Goal: Leave review/rating: Leave review/rating

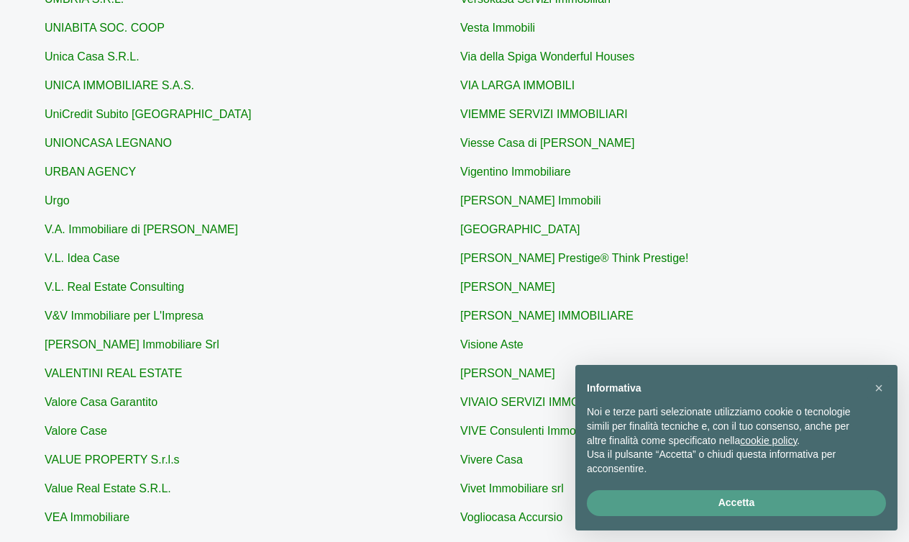
scroll to position [433, 0]
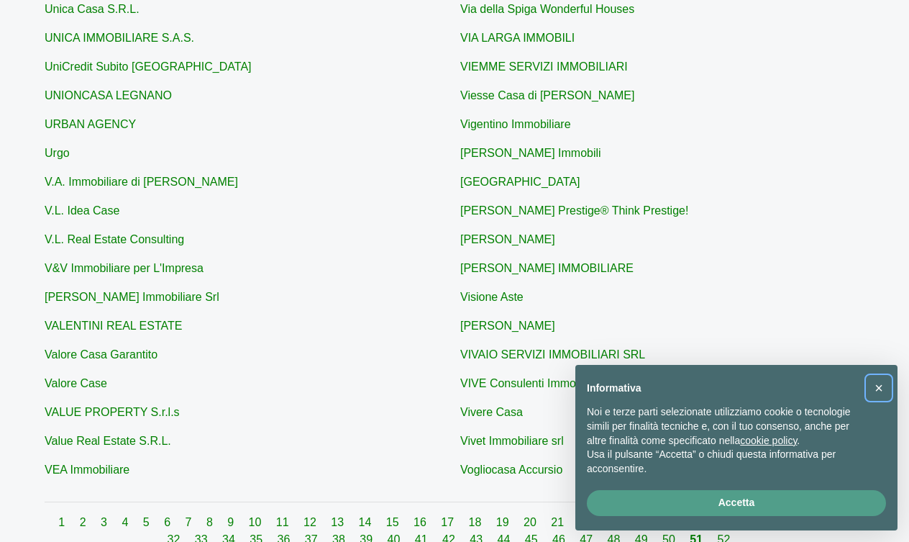
click at [876, 392] on span "×" at bounding box center [878, 388] width 9 height 16
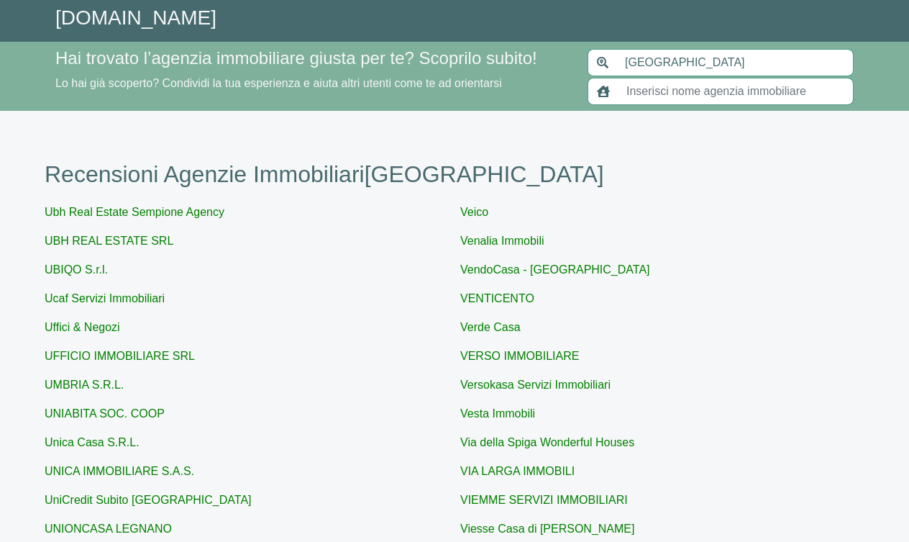
scroll to position [0, 0]
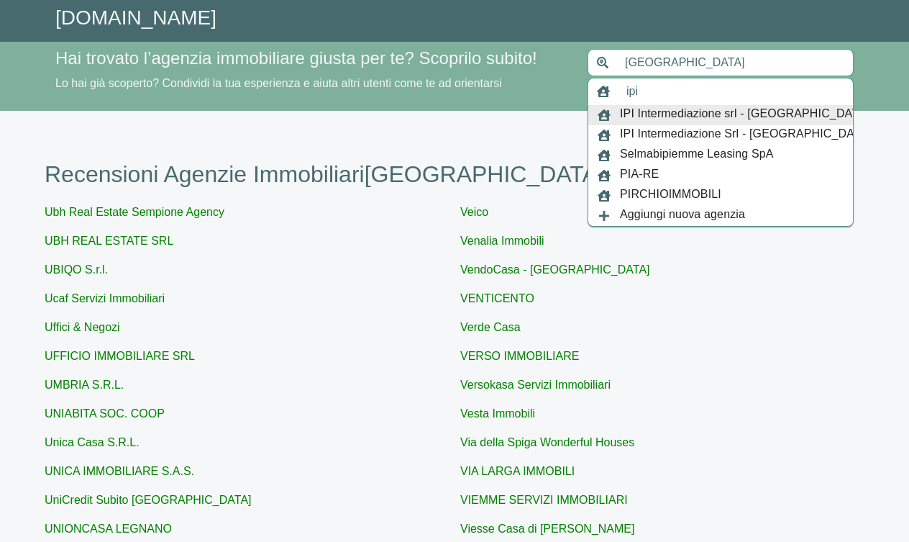
type input "IPI Intermediazione srl - [GEOGRAPHIC_DATA]"
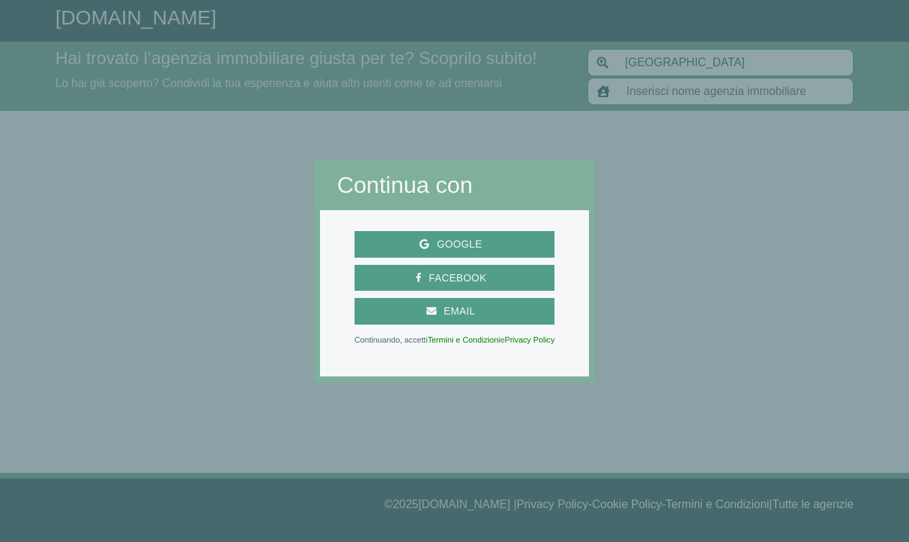
click at [201, 277] on div at bounding box center [157, 271] width 314 height 542
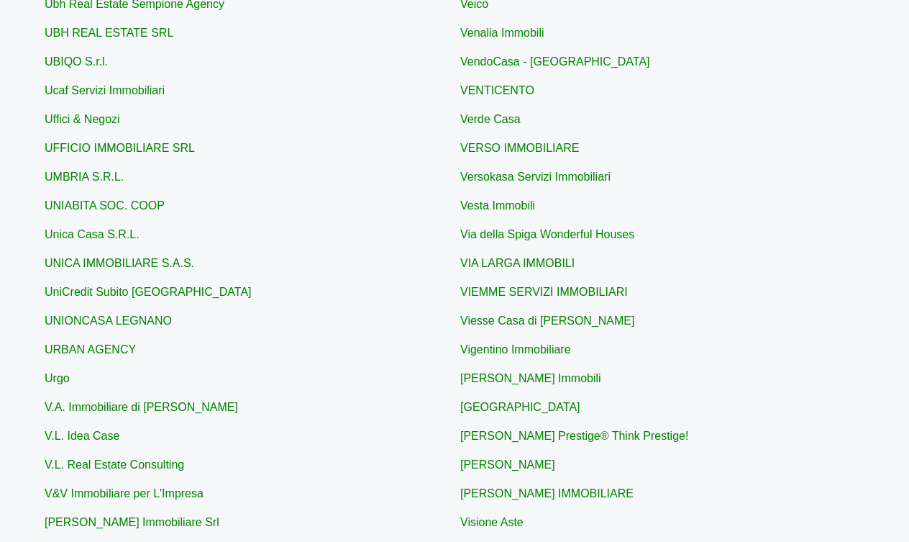
scroll to position [206, 0]
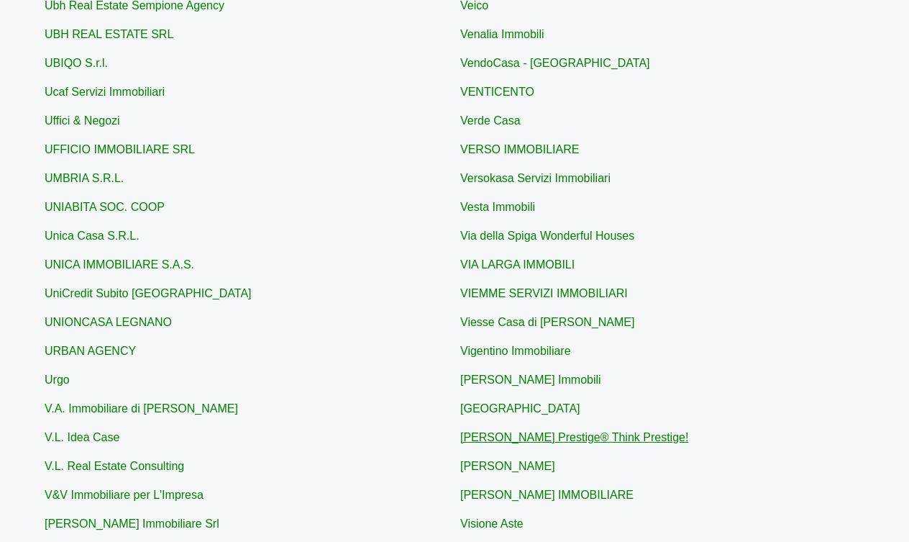
click at [549, 437] on link "[PERSON_NAME] Prestige® Think Prestige!" at bounding box center [574, 437] width 228 height 12
type input "[PERSON_NAME] Prestige® Think Prestige!"
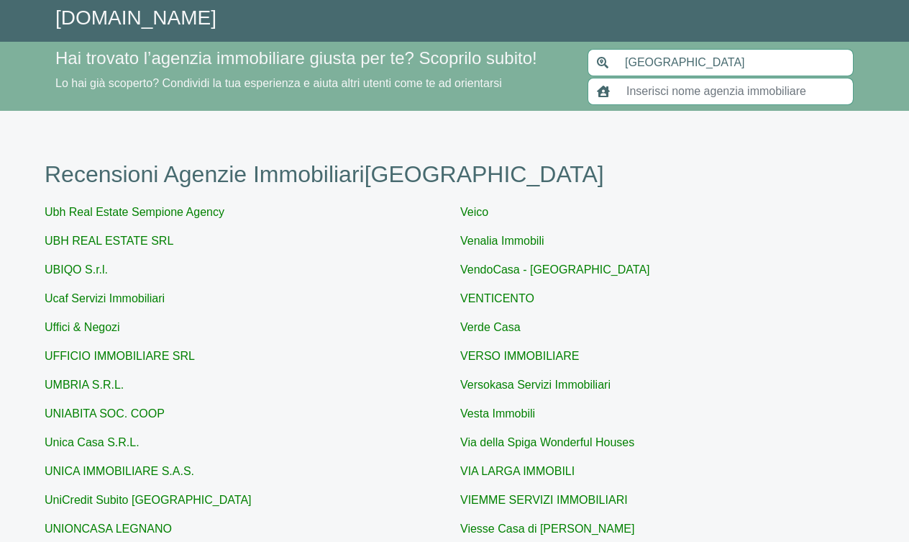
scroll to position [206, 0]
